Goal: Task Accomplishment & Management: Manage account settings

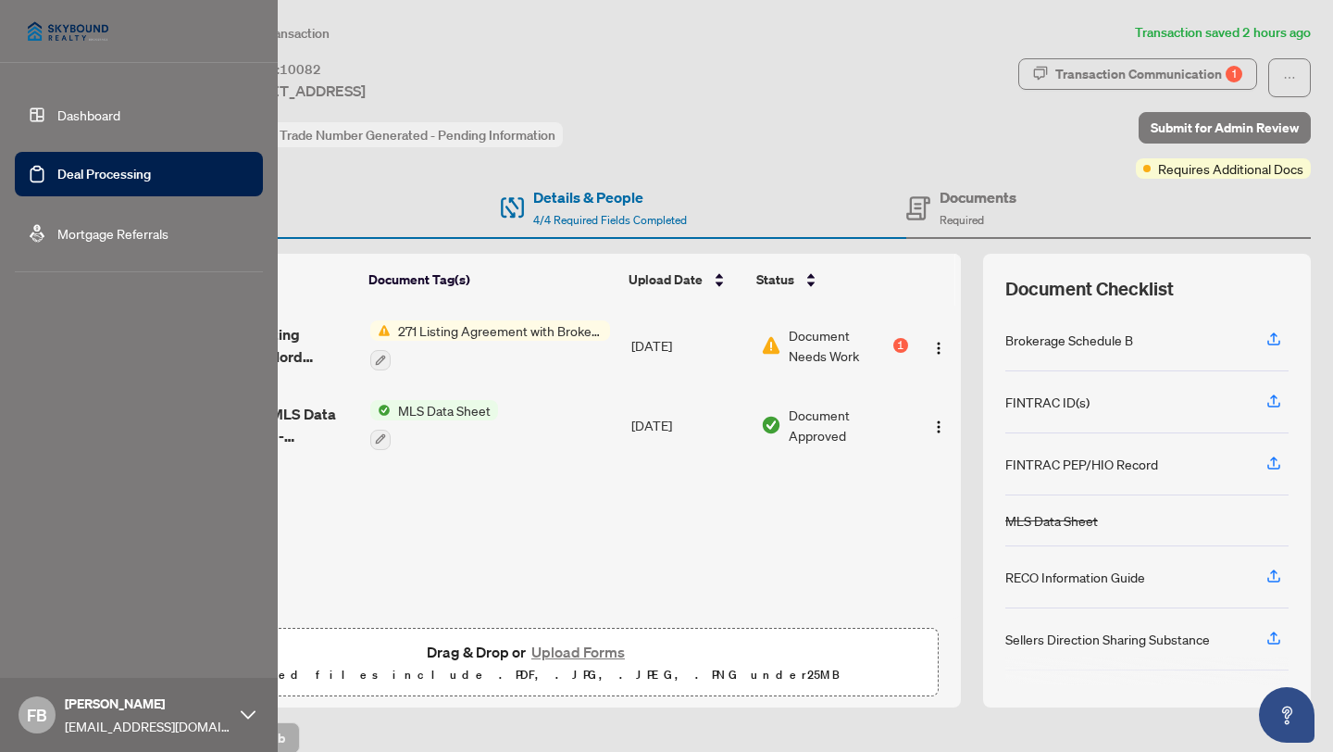
click at [66, 106] on link "Dashboard" at bounding box center [88, 114] width 63 height 17
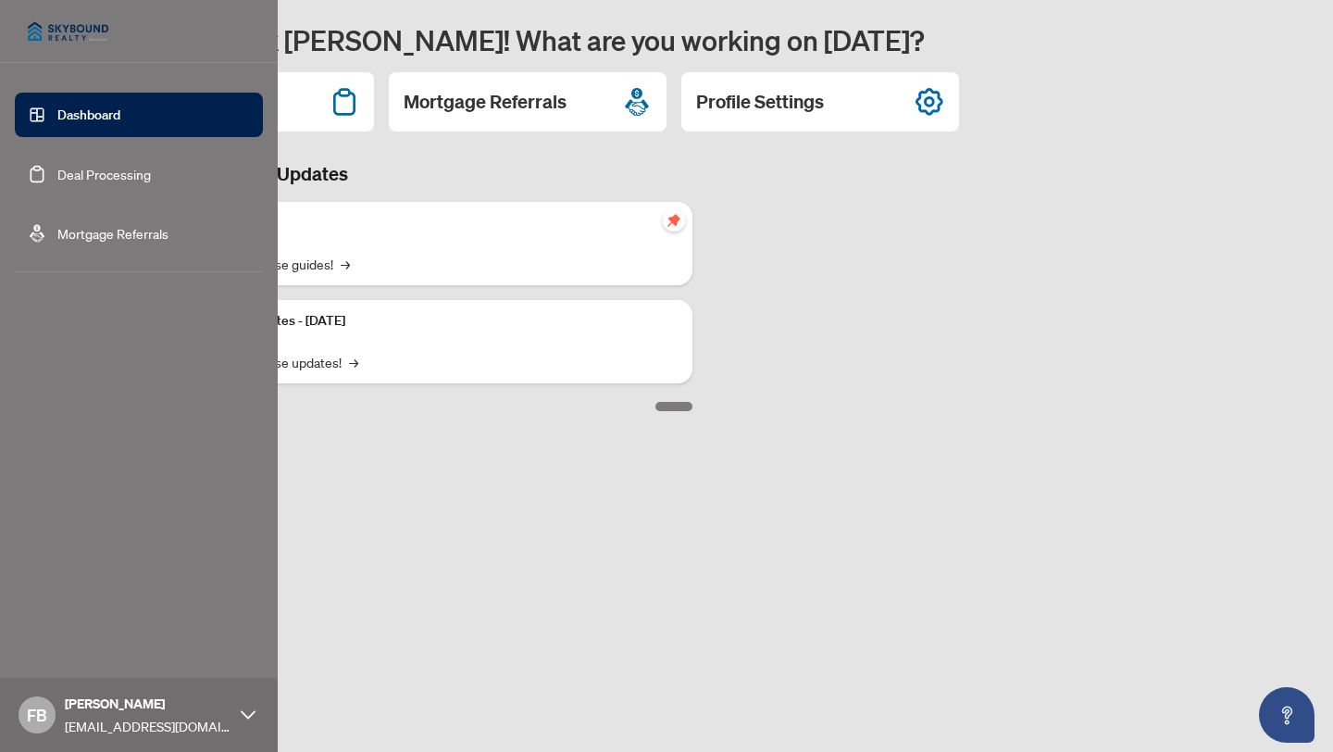
click at [72, 168] on link "Deal Processing" at bounding box center [103, 174] width 93 height 17
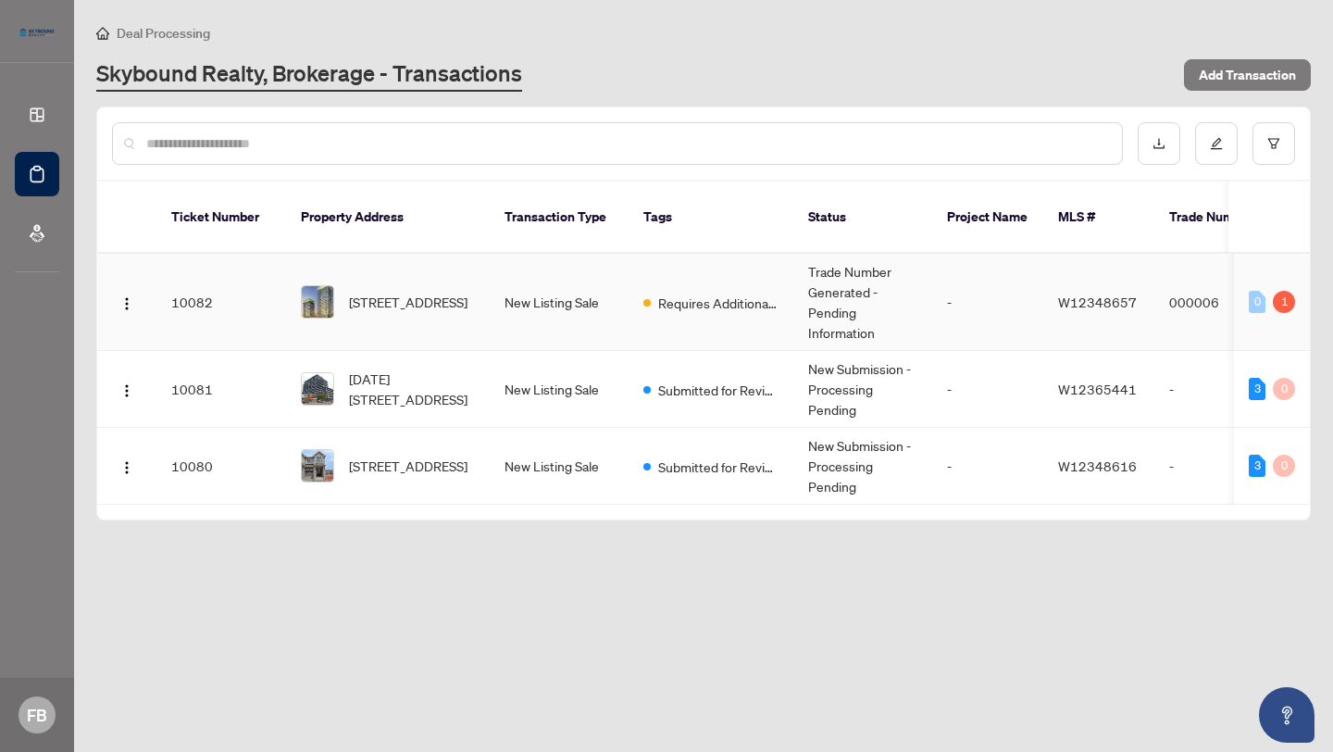
click at [467, 310] on span "[STREET_ADDRESS]" at bounding box center [408, 302] width 118 height 20
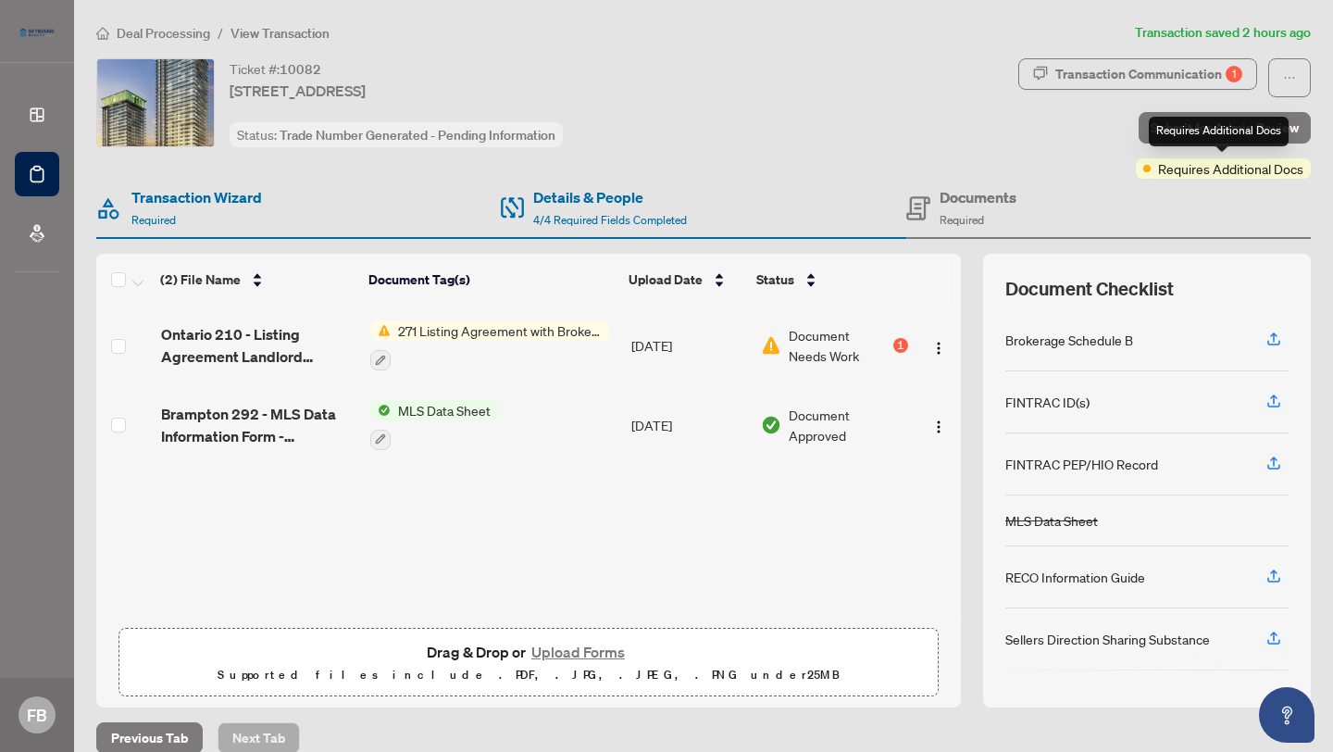
click at [1195, 171] on span "Requires Additional Docs" at bounding box center [1230, 168] width 145 height 20
click at [794, 342] on span "Document Needs Work" at bounding box center [839, 345] width 101 height 41
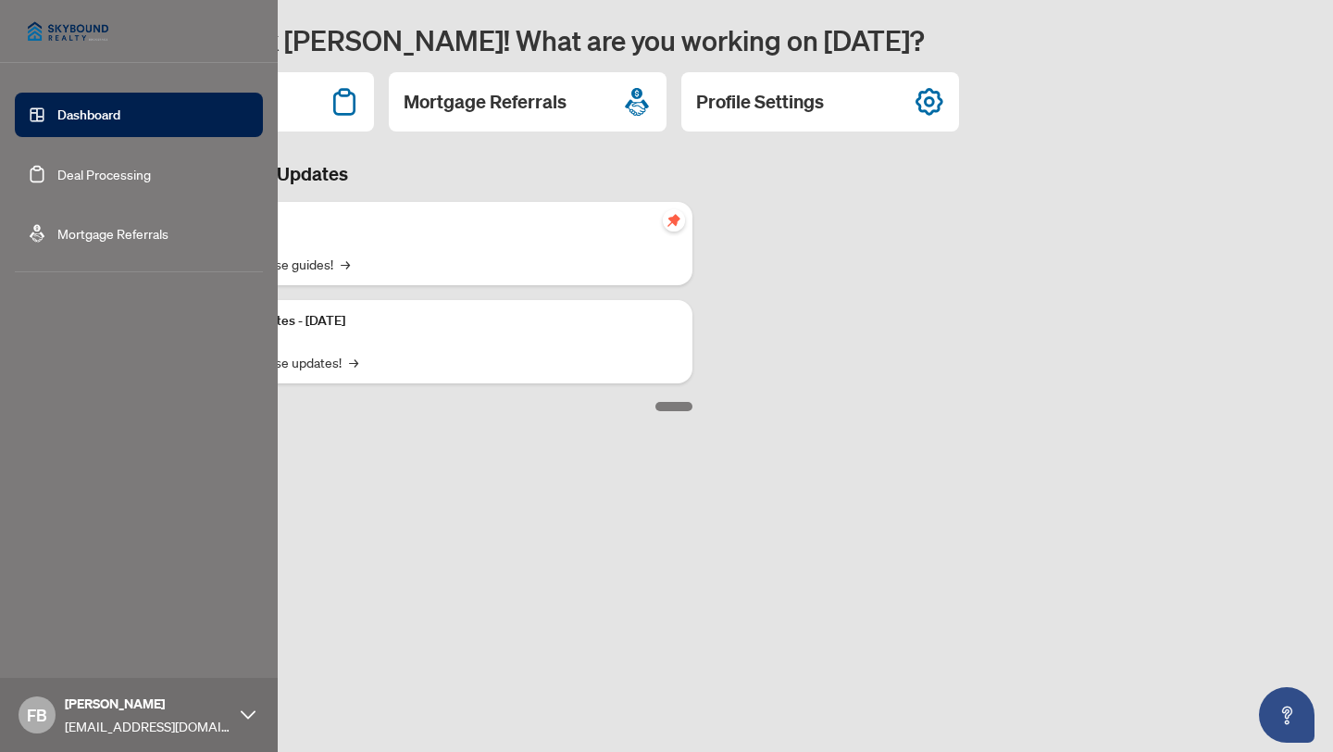
click at [57, 174] on link "Deal Processing" at bounding box center [103, 174] width 93 height 17
